Goal: Navigation & Orientation: Find specific page/section

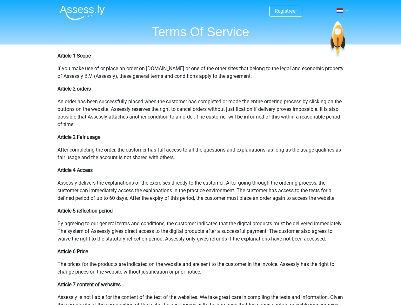
click at [341, 11] on span at bounding box center [340, 10] width 7 height 5
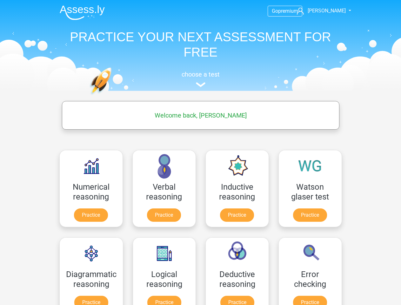
click at [325, 11] on span "Jacob Sheber" at bounding box center [327, 11] width 38 height 6
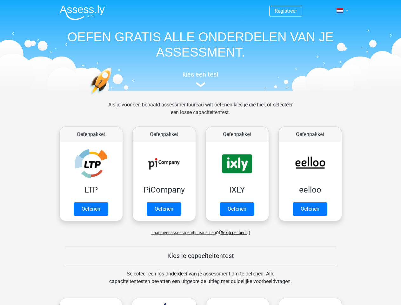
click at [341, 11] on span at bounding box center [340, 10] width 7 height 5
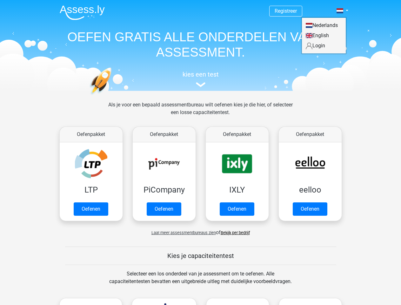
click at [182, 233] on span "Laat meer assessmentbureaus zien" at bounding box center [184, 232] width 65 height 5
